Goal: Task Accomplishment & Management: Manage account settings

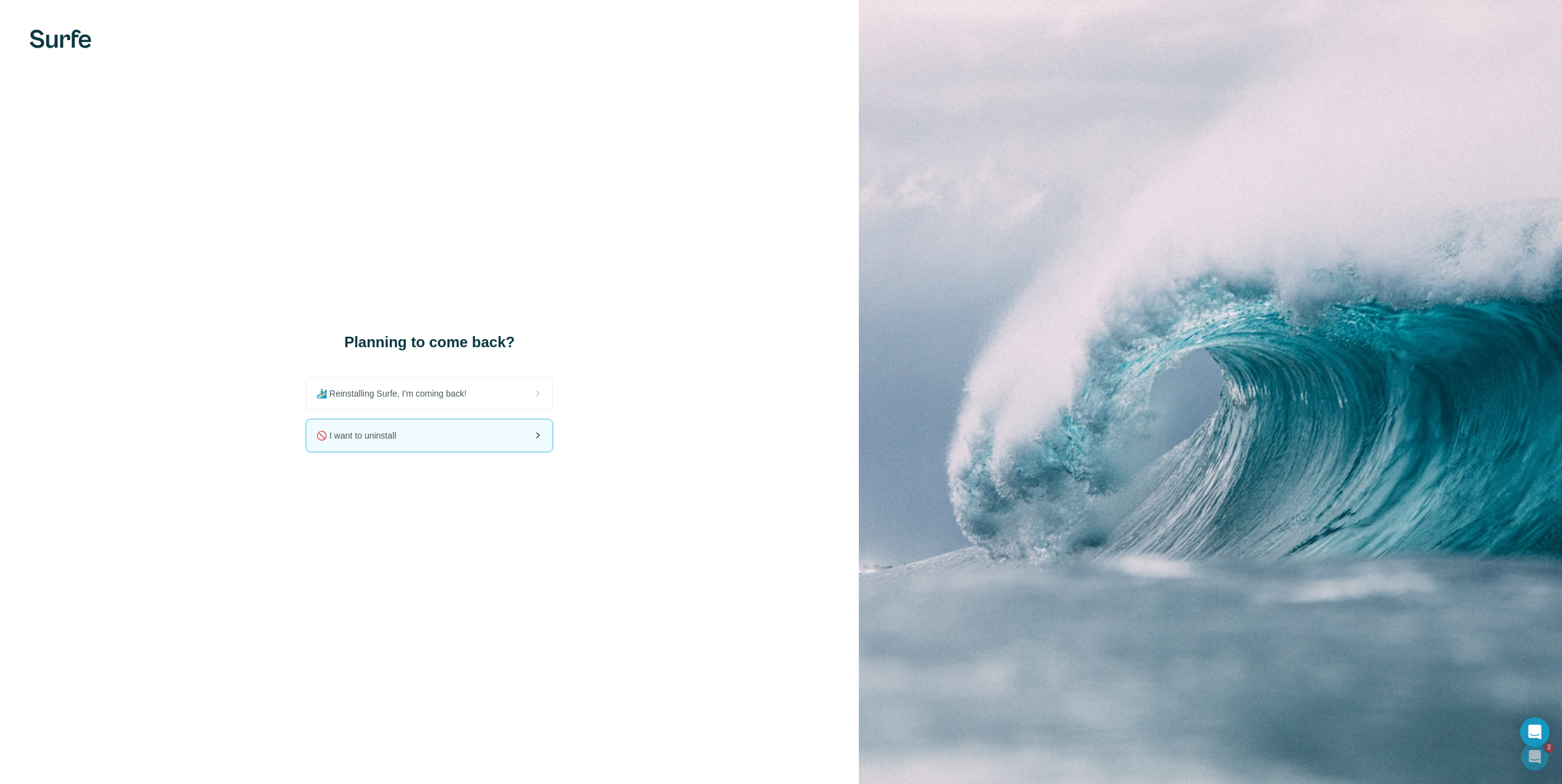
click at [445, 436] on div "🚫 I want to uninstall" at bounding box center [429, 435] width 246 height 32
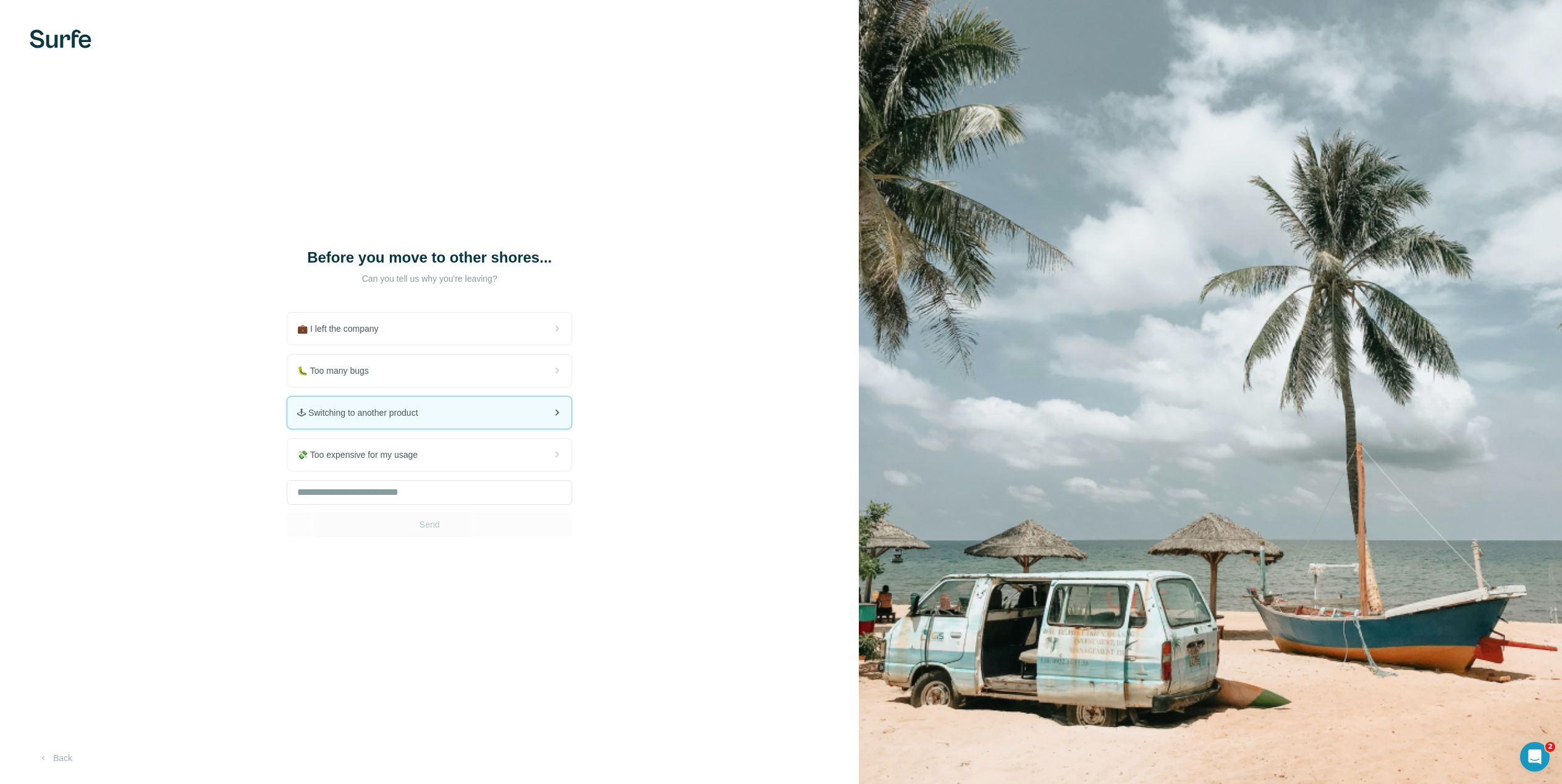
click at [421, 418] on span "🕹 Switching to another product" at bounding box center [363, 412] width 131 height 12
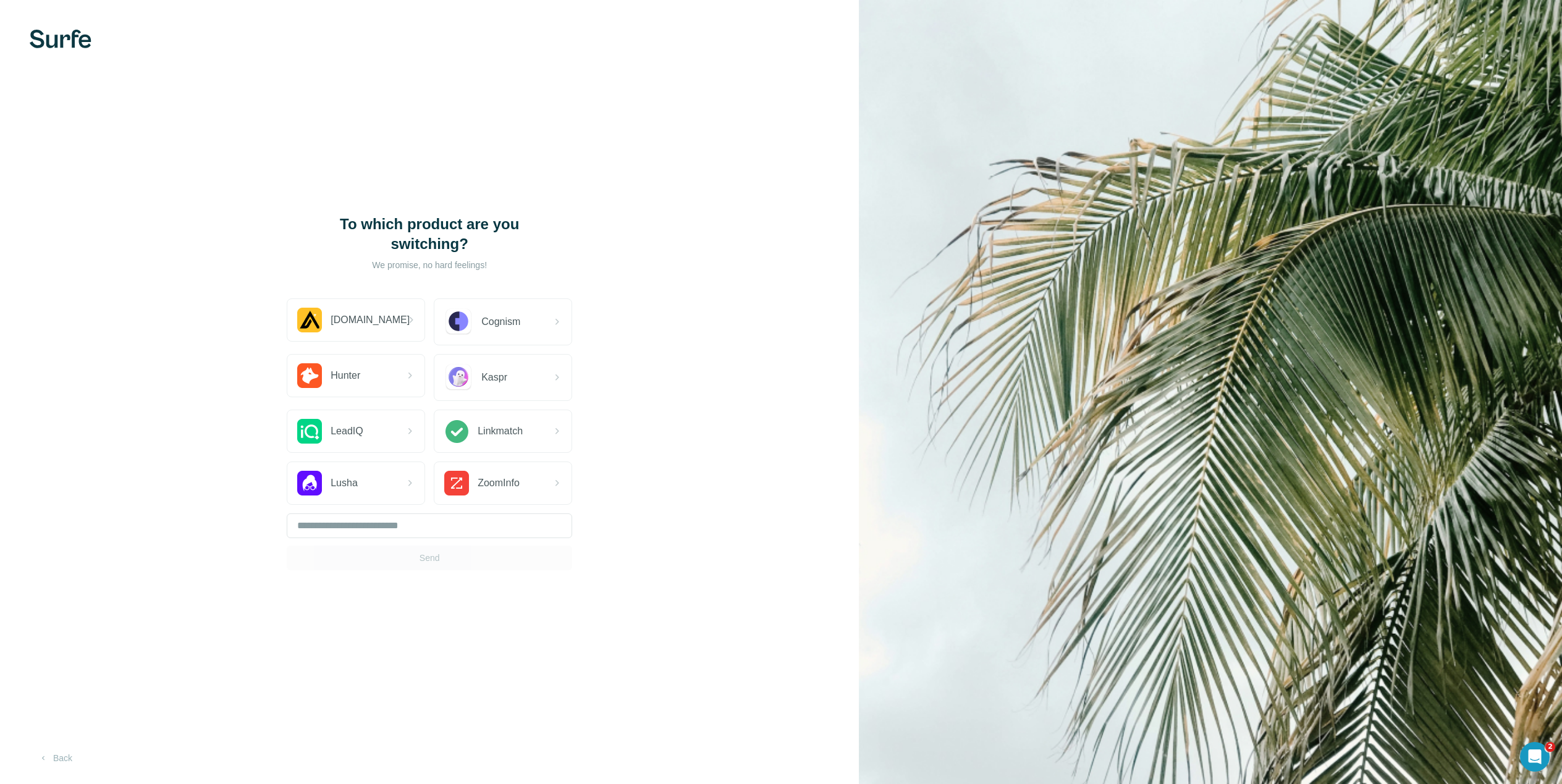
click at [440, 552] on div "Send" at bounding box center [429, 542] width 285 height 57
click at [392, 330] on div "Apollo.io" at bounding box center [355, 320] width 137 height 42
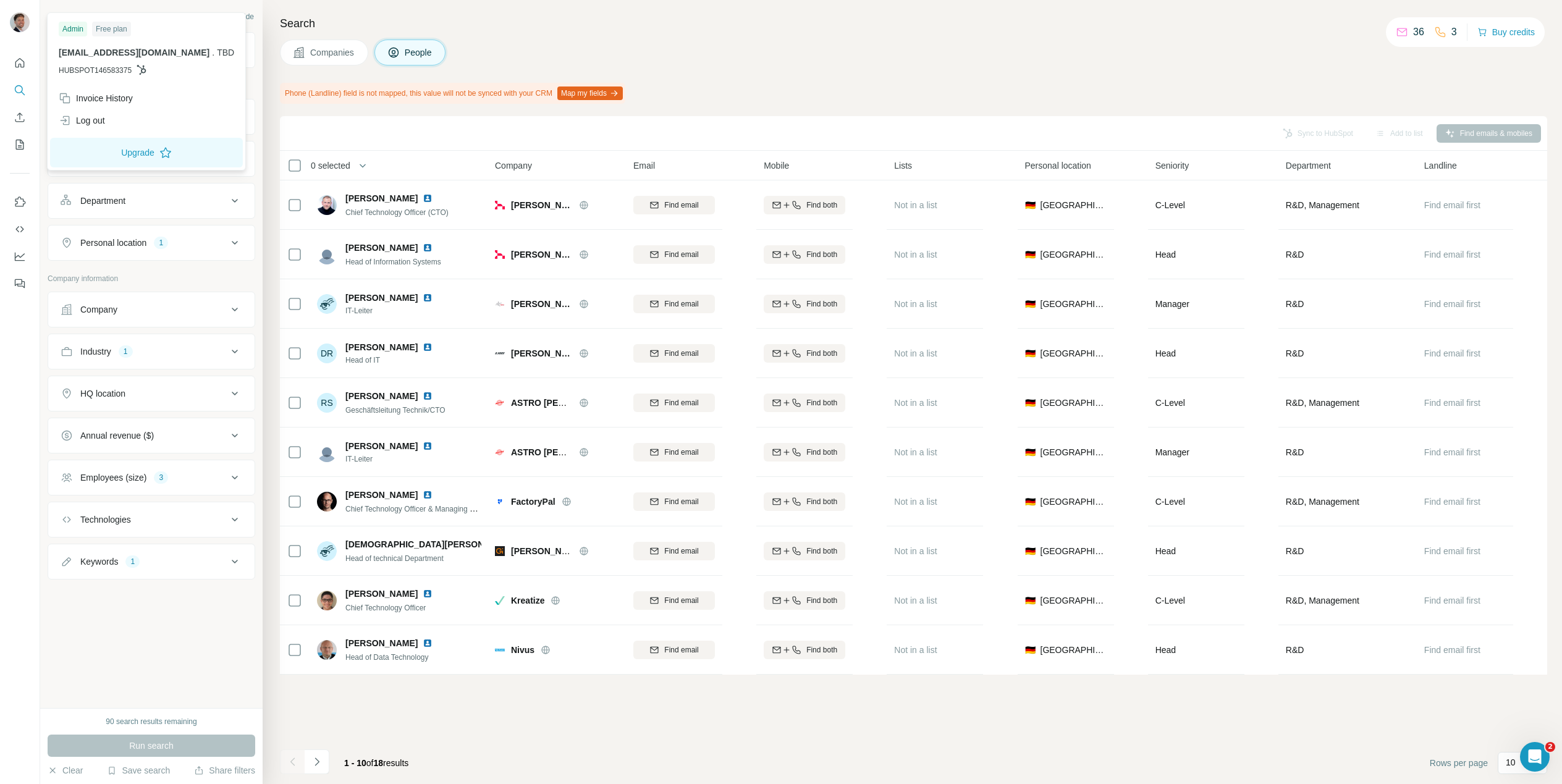
click at [24, 22] on img at bounding box center [20, 22] width 20 height 20
click at [23, 18] on img at bounding box center [20, 22] width 20 height 20
click at [76, 30] on div "Admin" at bounding box center [73, 29] width 28 height 15
click at [86, 101] on div "Invoice History" at bounding box center [96, 98] width 74 height 12
click at [93, 102] on div "Invoice History" at bounding box center [96, 98] width 74 height 12
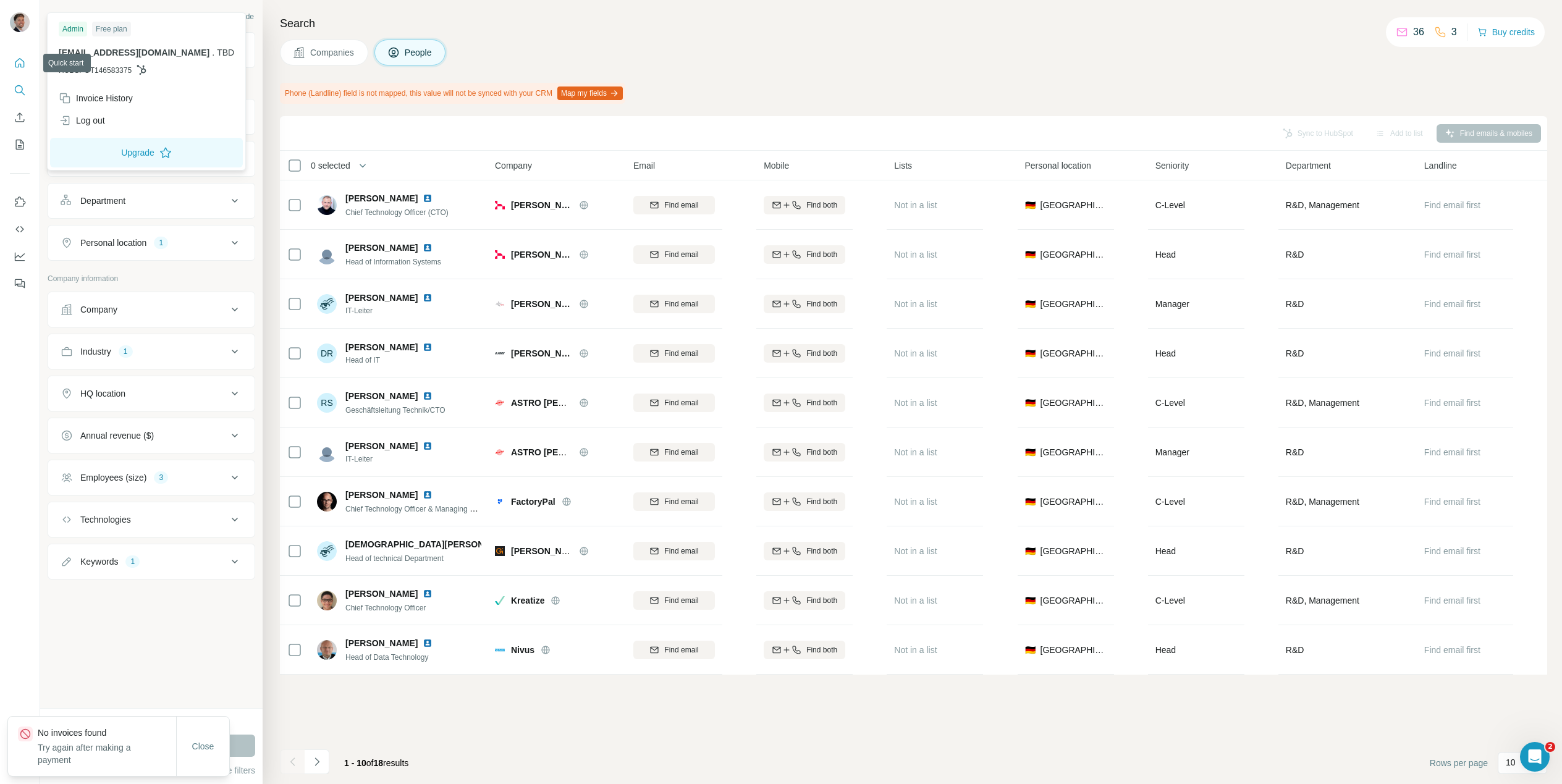
click at [23, 62] on icon "Quick start" at bounding box center [20, 62] width 9 height 9
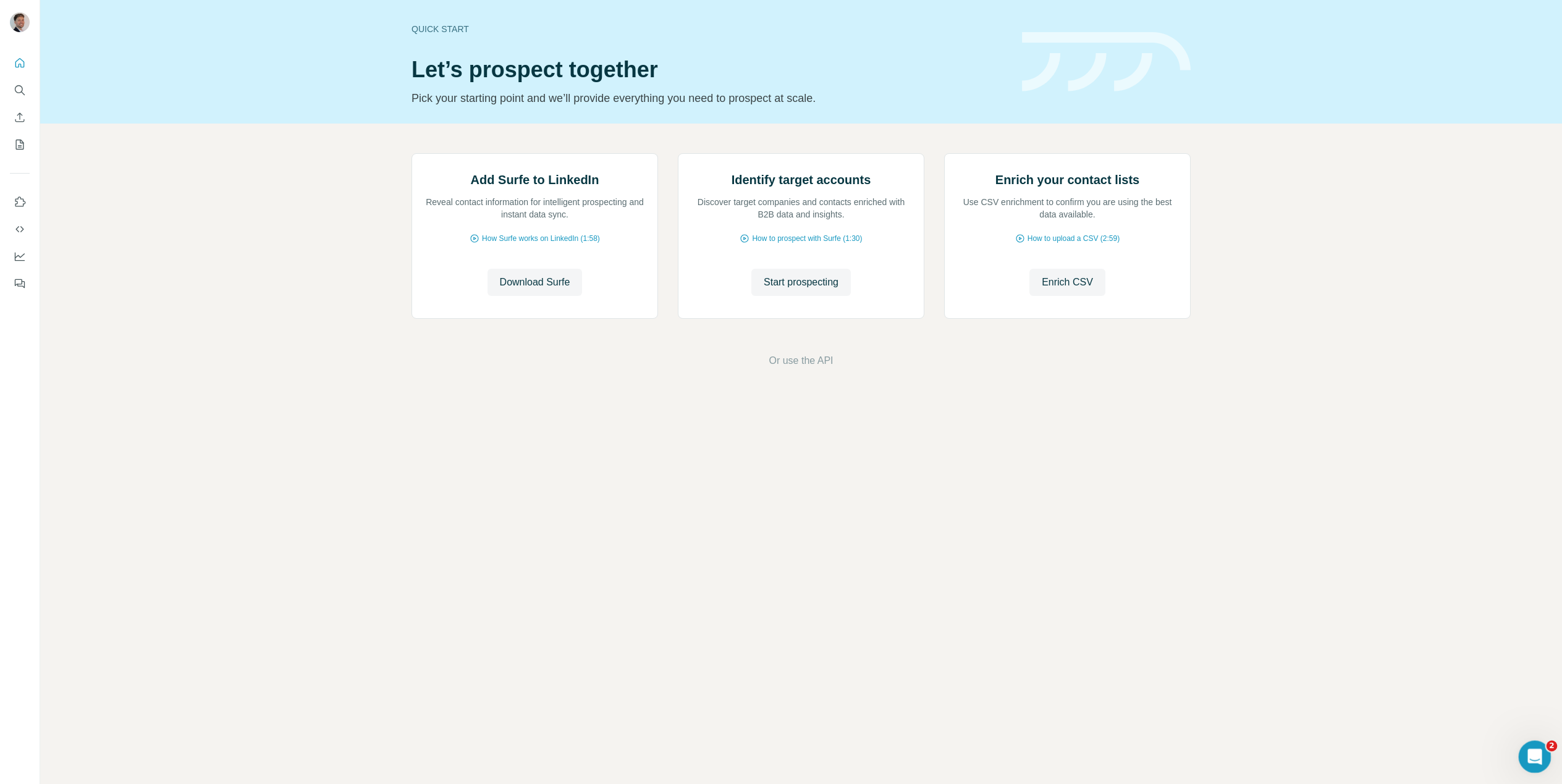
click at [1524, 757] on icon "Open Intercom Messenger" at bounding box center [1533, 755] width 20 height 20
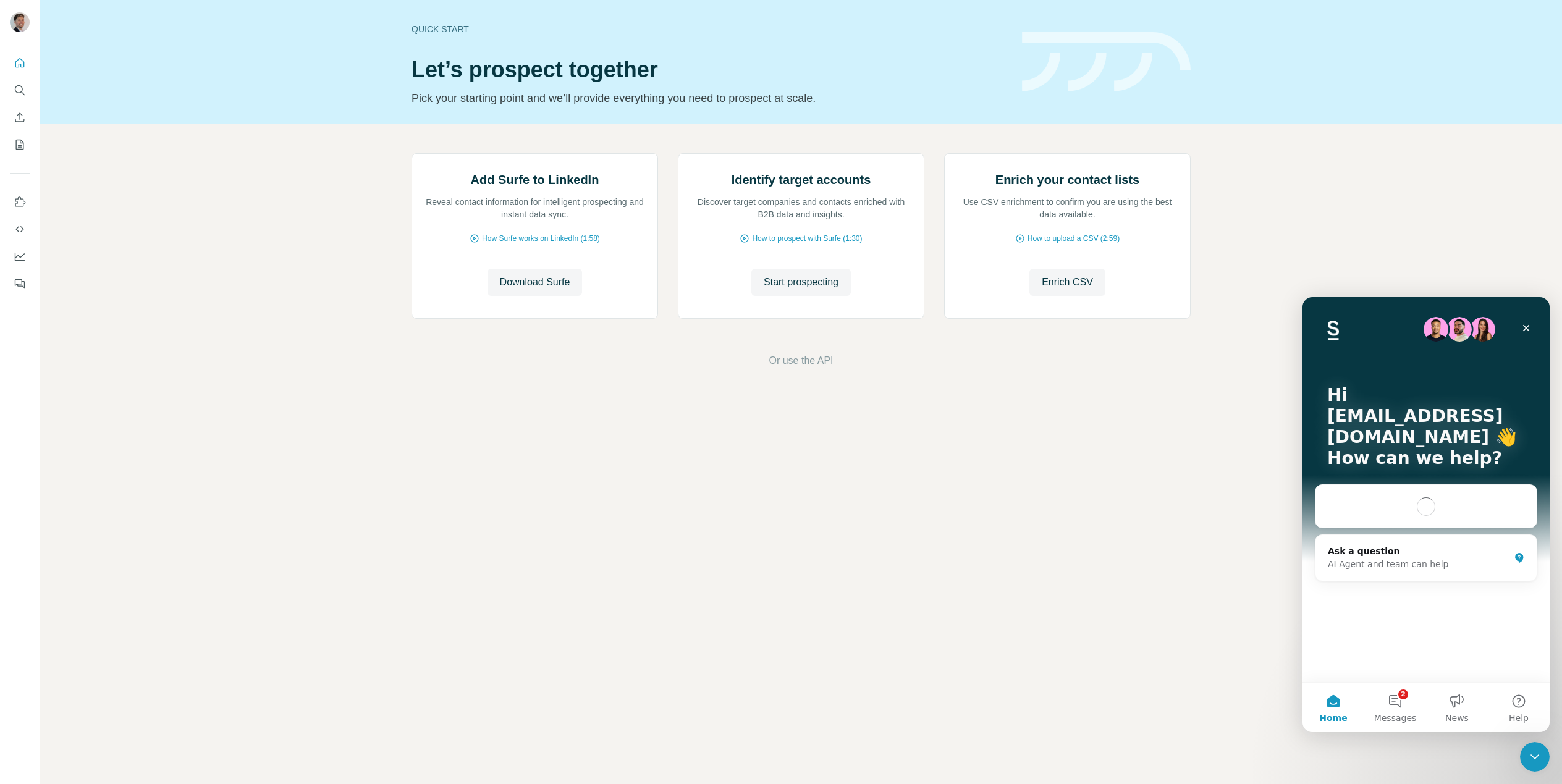
click at [1142, 556] on div "Quick start Let’s prospect together Pick your starting point and we’ll provide …" at bounding box center [800, 392] width 1521 height 784
click at [1525, 330] on icon "Close" at bounding box center [1526, 328] width 10 height 10
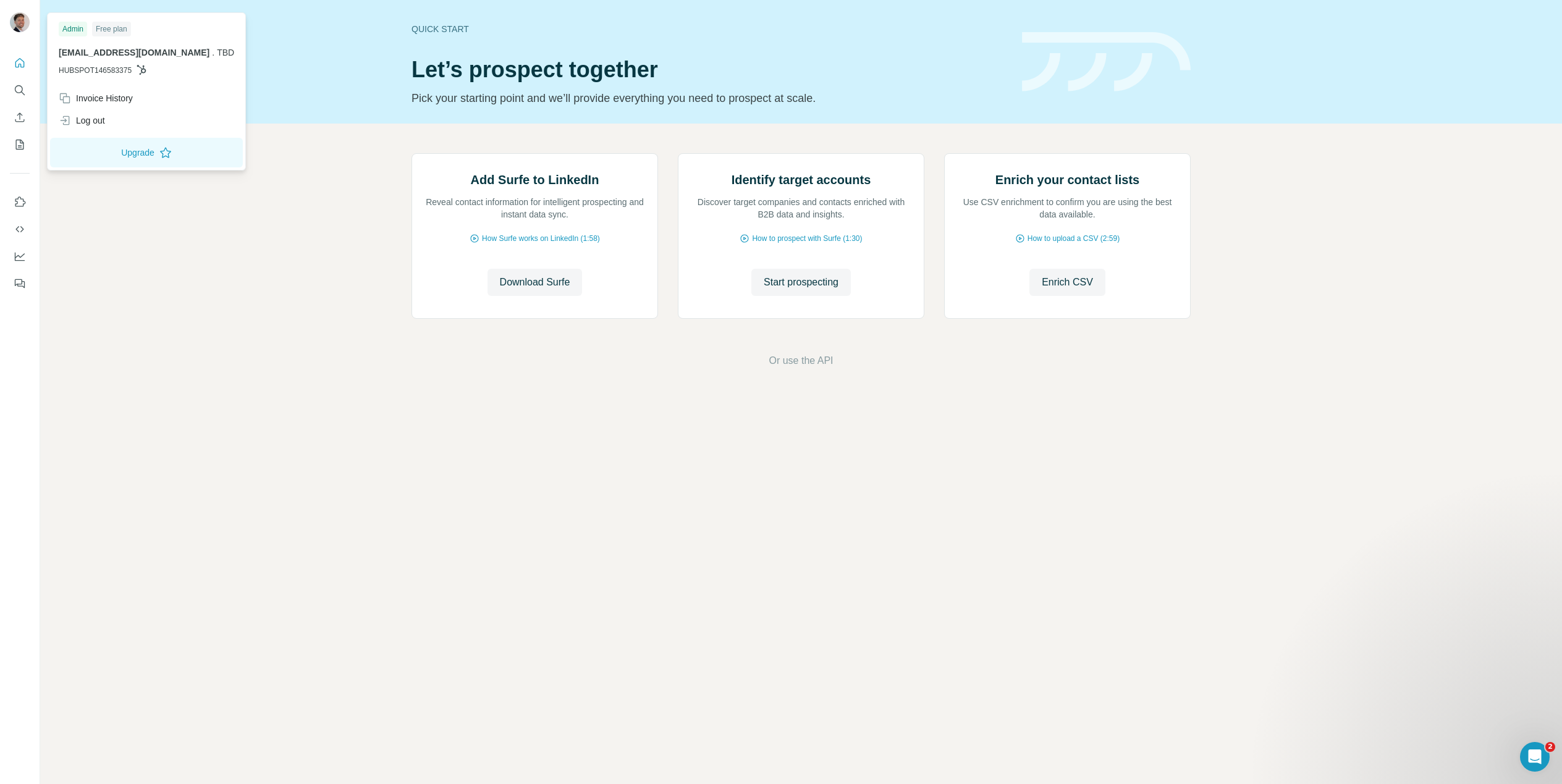
click at [15, 20] on img at bounding box center [20, 22] width 20 height 20
click at [19, 19] on img at bounding box center [20, 22] width 20 height 20
click at [19, 88] on icon "Search" at bounding box center [20, 90] width 12 height 12
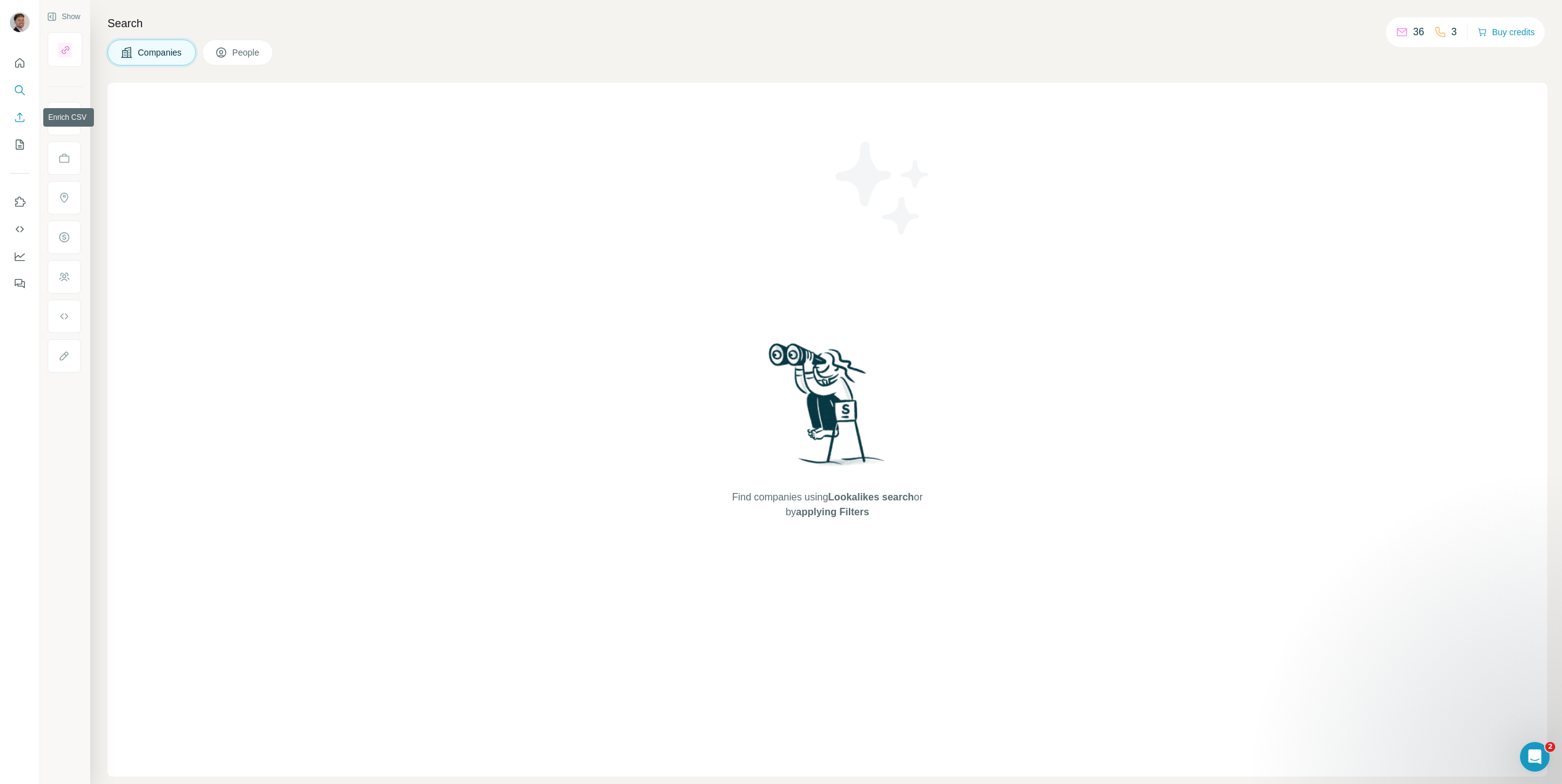
click at [21, 122] on icon "Enrich CSV" at bounding box center [20, 117] width 12 height 12
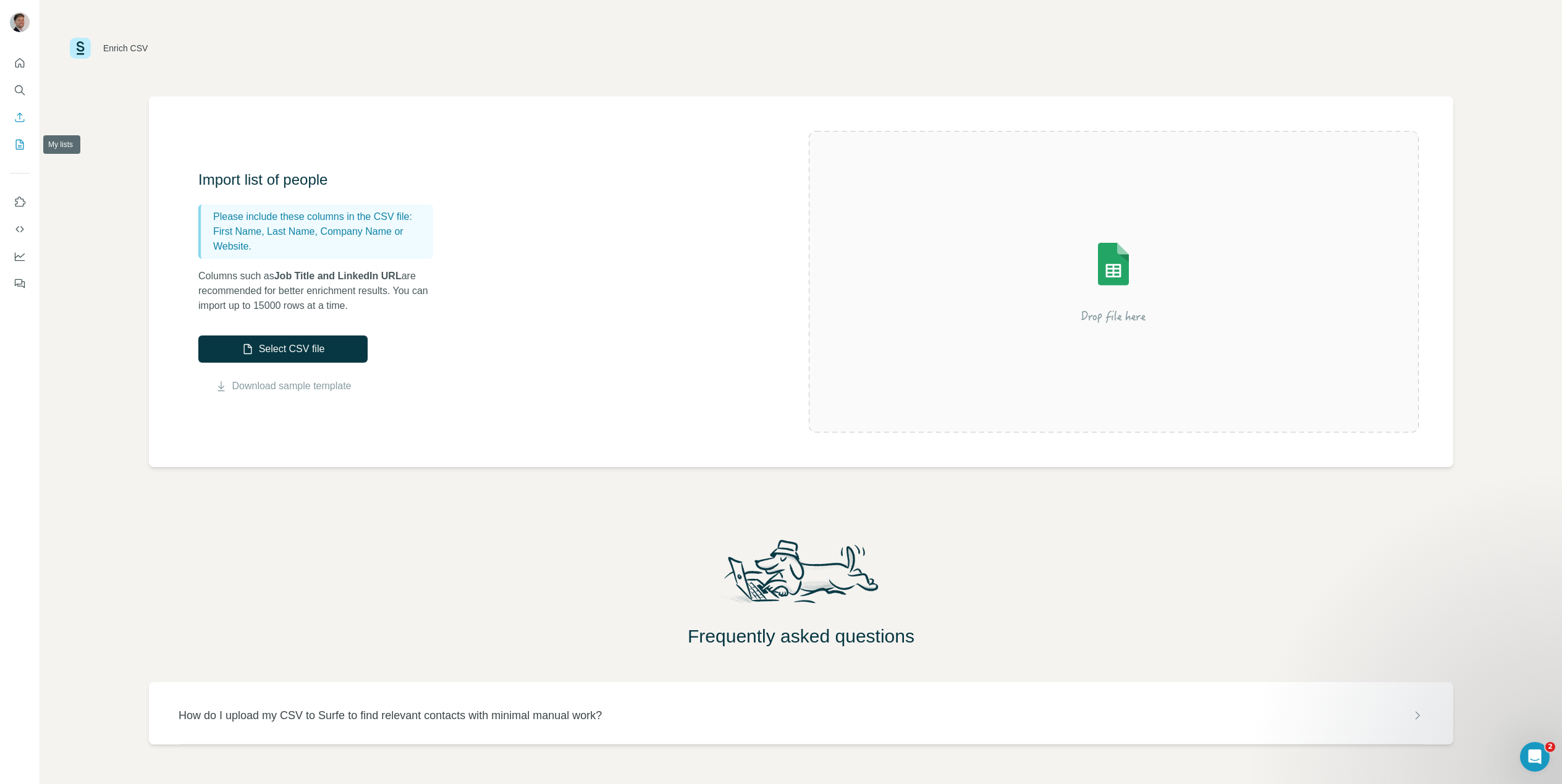
click at [17, 147] on icon "My lists" at bounding box center [20, 144] width 12 height 12
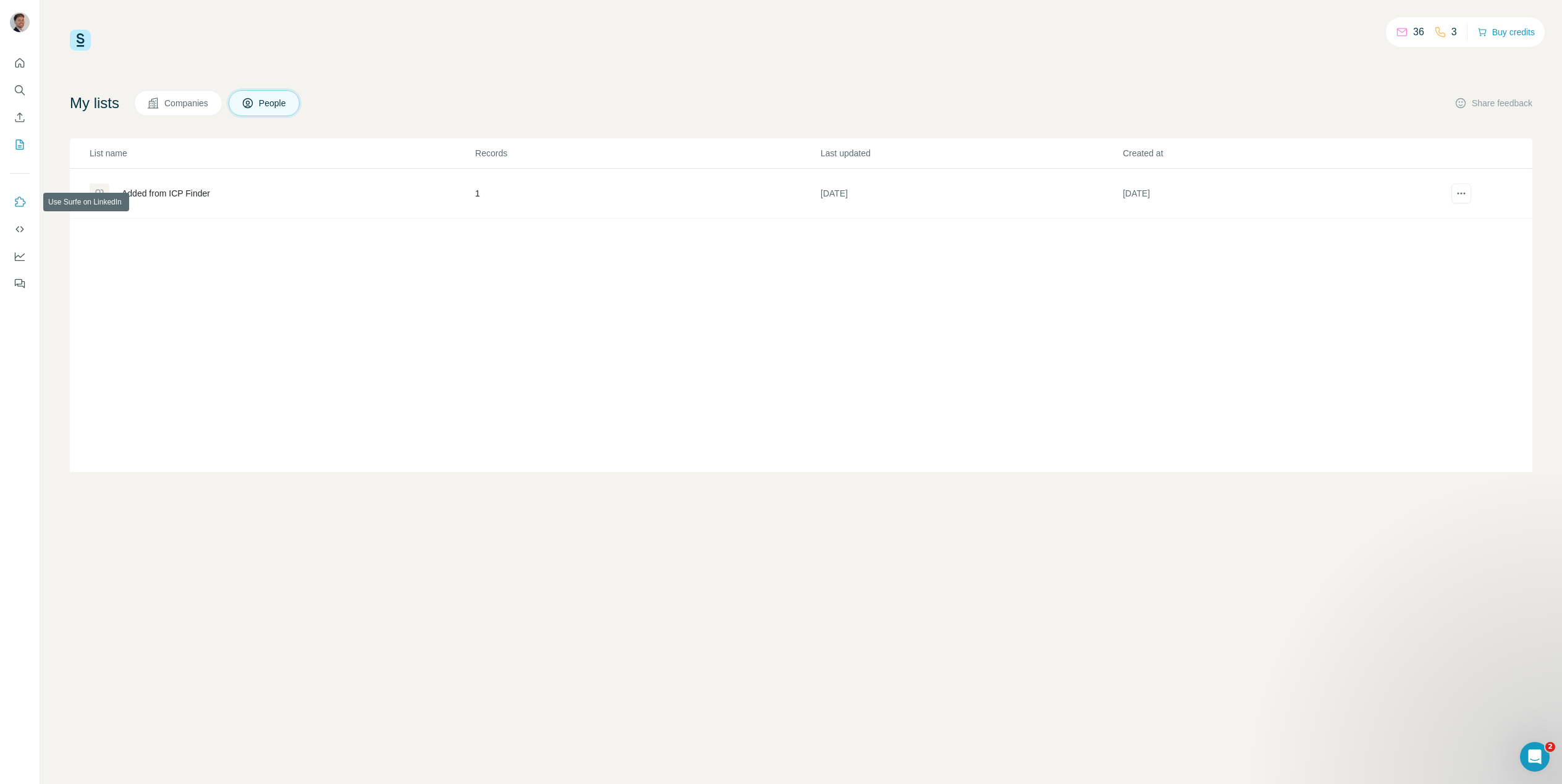
click at [24, 203] on icon "Use Surfe on LinkedIn" at bounding box center [20, 202] width 10 height 10
click at [19, 255] on icon "Dashboard" at bounding box center [20, 256] width 12 height 12
click at [26, 284] on button "Feedback" at bounding box center [20, 284] width 20 height 22
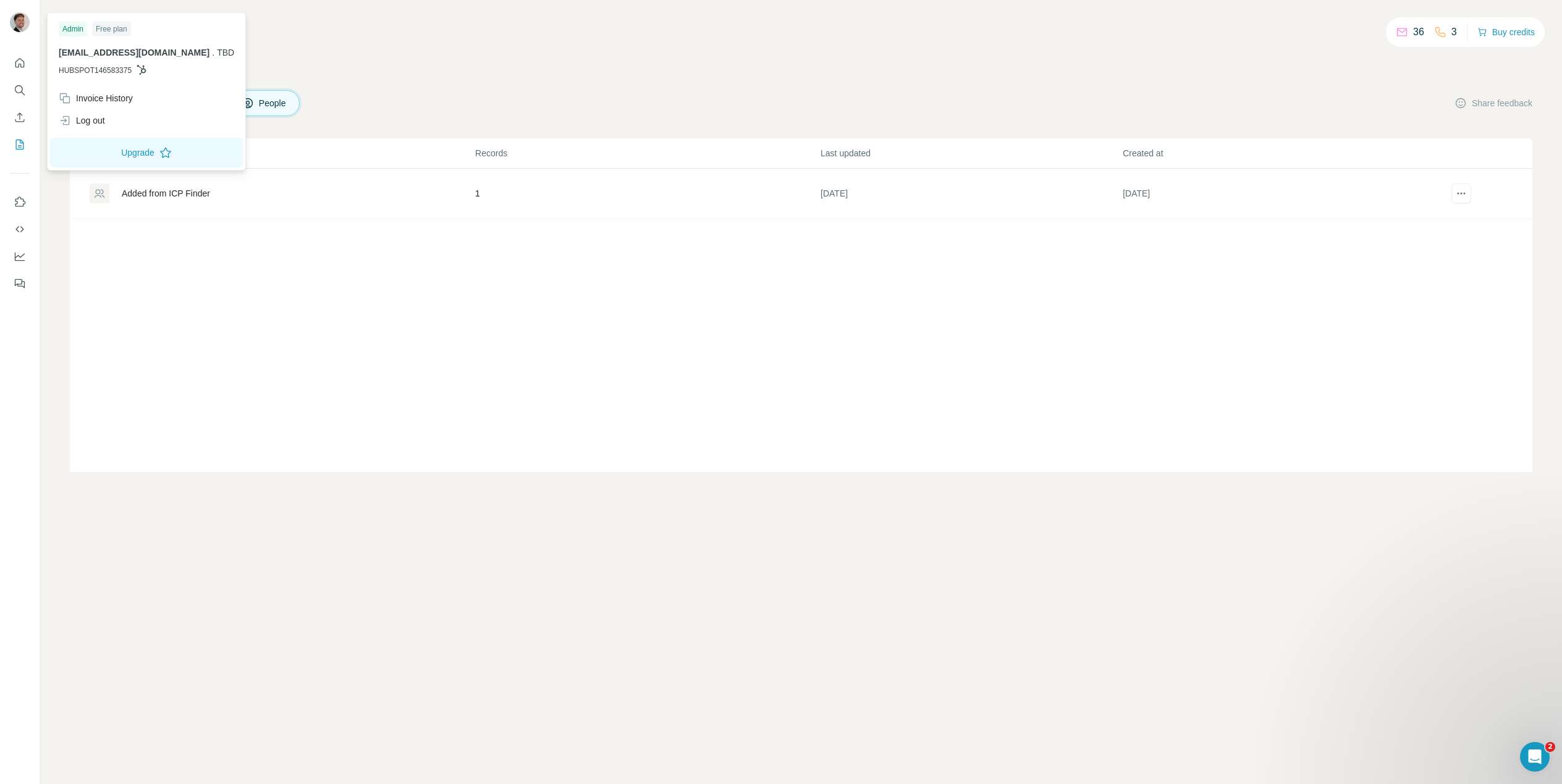
click at [16, 27] on img at bounding box center [20, 22] width 20 height 20
click at [92, 123] on div "Log out" at bounding box center [82, 120] width 46 height 12
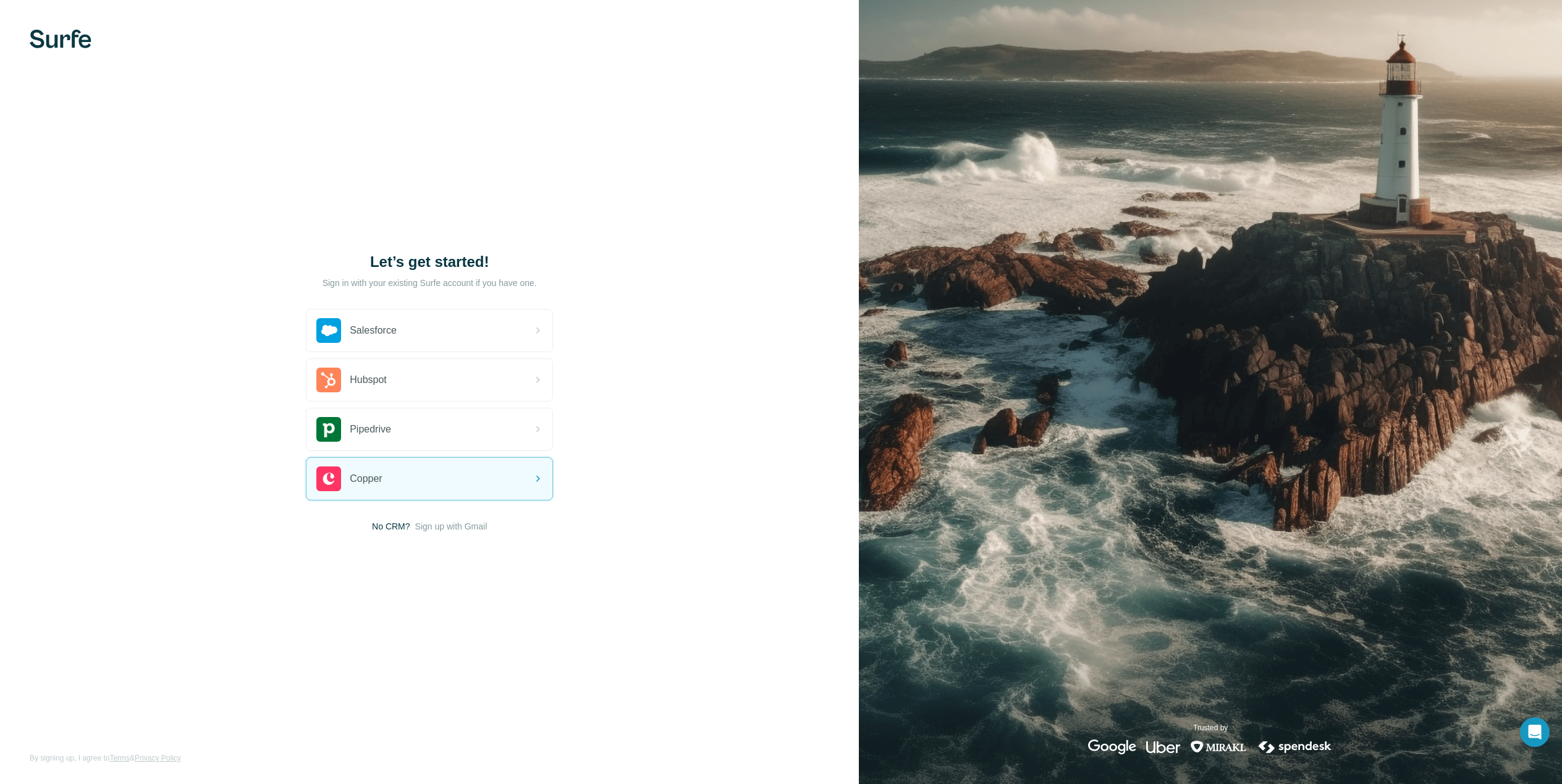
click at [304, 518] on div "Let’s get started! Sign in with your existing Surfe account if you have one. Sa…" at bounding box center [429, 392] width 859 height 784
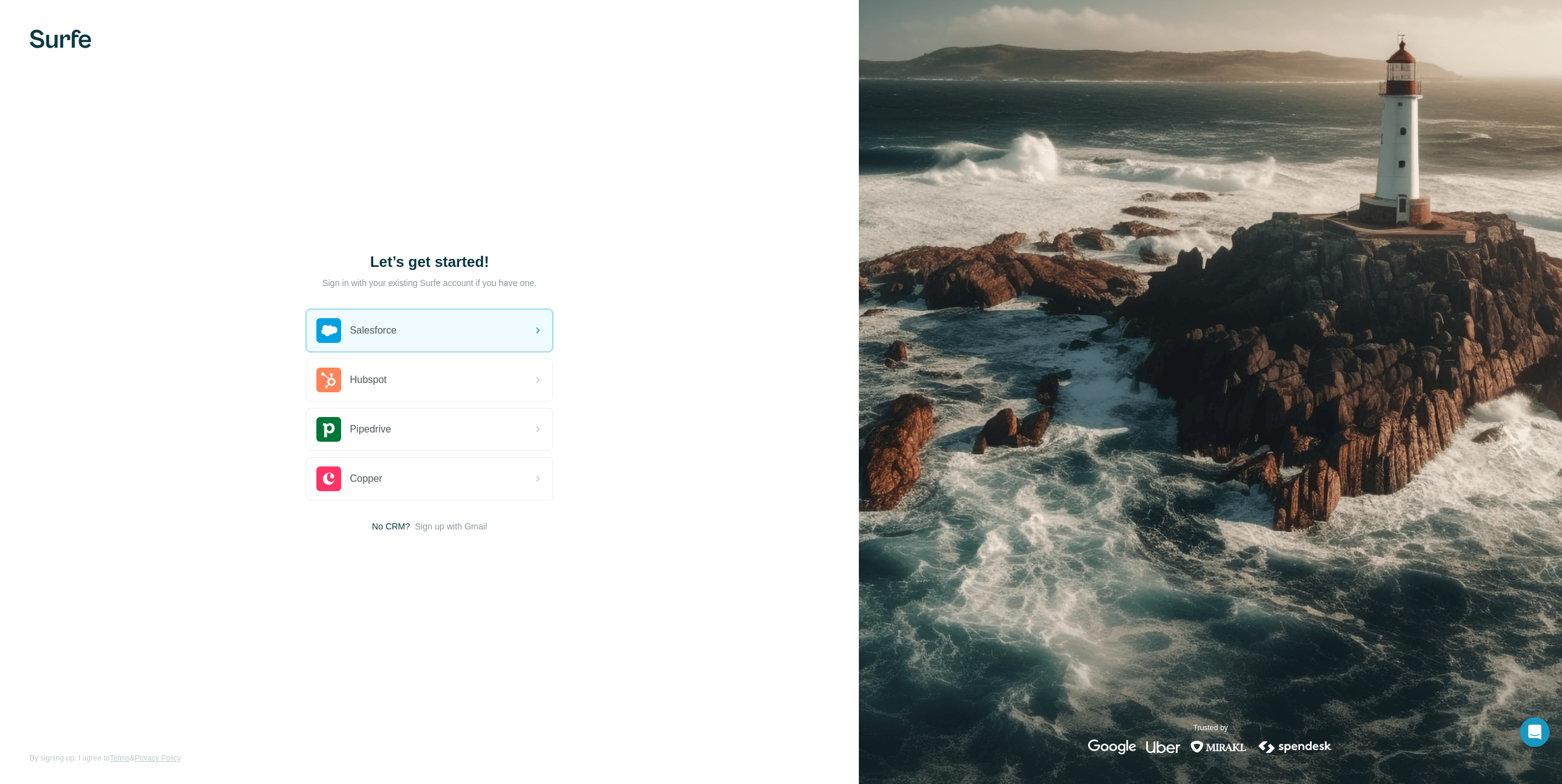
click at [719, 162] on div "Let’s get started! Sign in with your existing Surfe account if you have one. Sa…" at bounding box center [429, 392] width 859 height 784
